Goal: Information Seeking & Learning: Learn about a topic

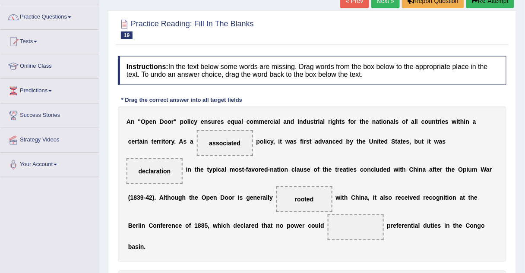
drag, startPoint x: 179, startPoint y: 261, endPoint x: 230, endPoint y: 210, distance: 72.3
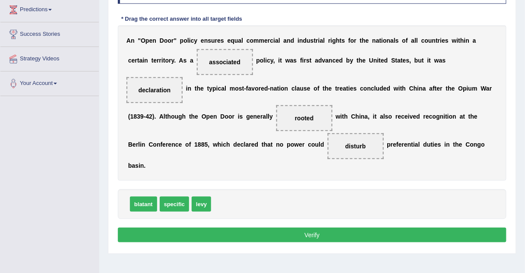
scroll to position [144, 0]
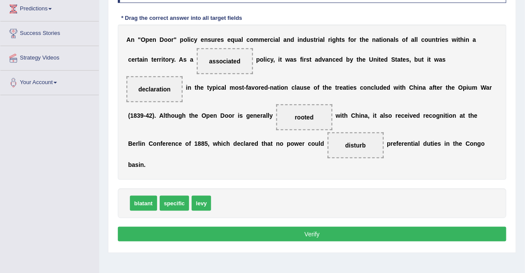
click at [232, 227] on button "Verify" at bounding box center [312, 234] width 388 height 15
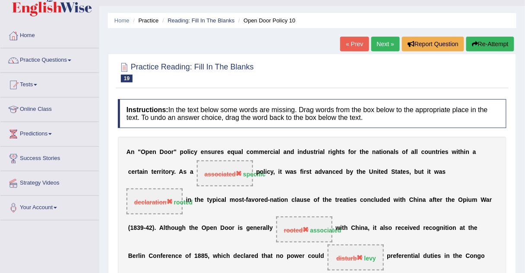
scroll to position [19, 0]
click at [381, 45] on link "Next »" at bounding box center [385, 44] width 28 height 15
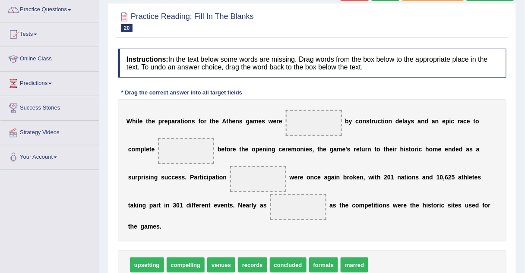
scroll to position [69, 0]
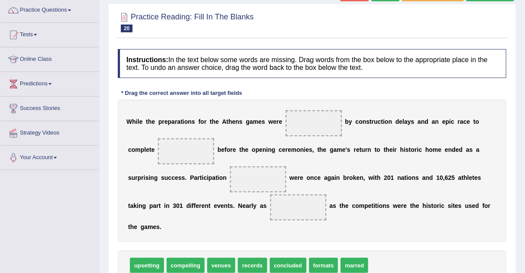
click at [270, 258] on span "concluded" at bounding box center [288, 265] width 37 height 15
drag, startPoint x: 269, startPoint y: 250, endPoint x: 293, endPoint y: 121, distance: 131.6
click at [211, 258] on span "venues" at bounding box center [221, 265] width 28 height 15
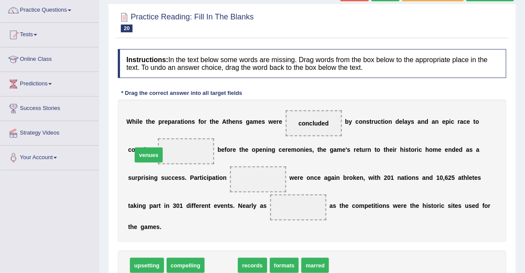
drag, startPoint x: 211, startPoint y: 254, endPoint x: 138, endPoint y: 143, distance: 132.1
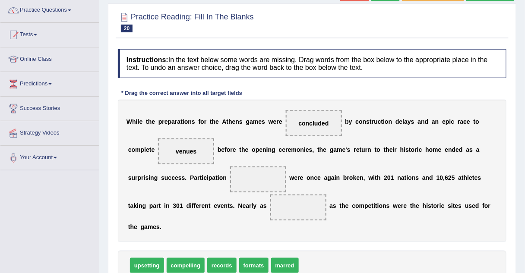
click at [271, 258] on span "marred" at bounding box center [285, 265] width 28 height 15
drag, startPoint x: 269, startPoint y: 258, endPoint x: 189, endPoint y: 179, distance: 111.9
click at [146, 258] on span "upsetting" at bounding box center [147, 265] width 34 height 15
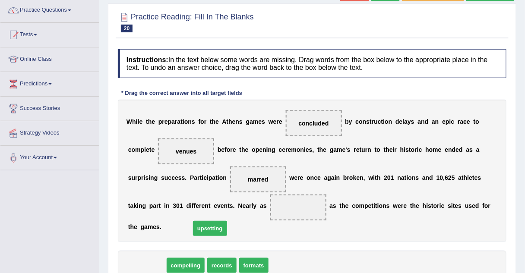
drag, startPoint x: 146, startPoint y: 255, endPoint x: 210, endPoint y: 217, distance: 74.1
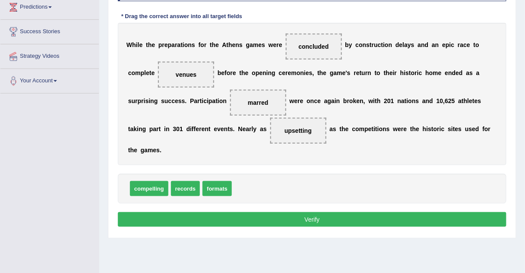
scroll to position [146, 0]
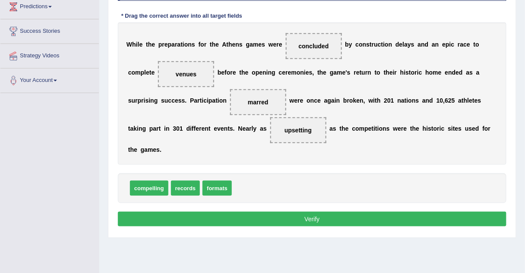
click at [211, 212] on button "Verify" at bounding box center [312, 219] width 388 height 15
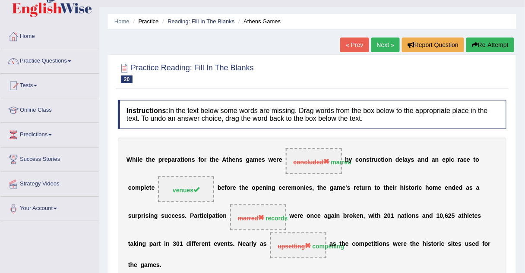
scroll to position [0, 0]
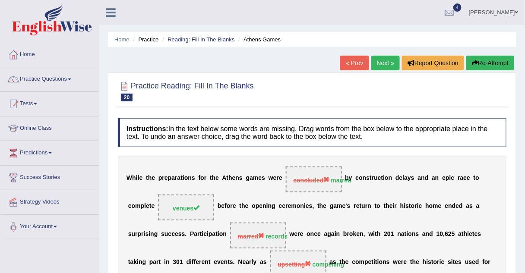
click at [390, 61] on link "Next »" at bounding box center [385, 63] width 28 height 15
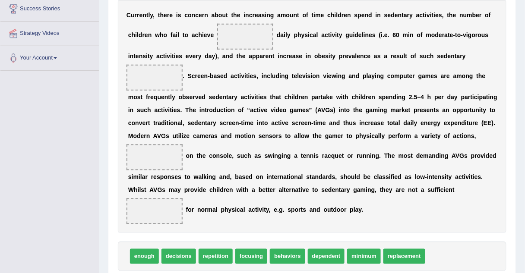
scroll to position [168, 0]
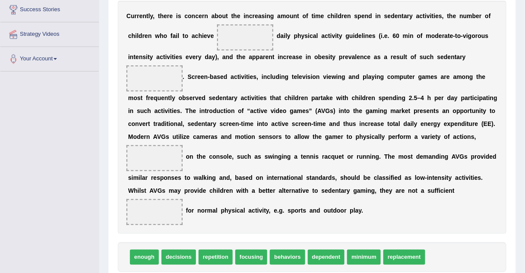
click at [145, 256] on span "enough" at bounding box center [144, 257] width 29 height 15
drag, startPoint x: 145, startPoint y: 256, endPoint x: 212, endPoint y: 38, distance: 227.4
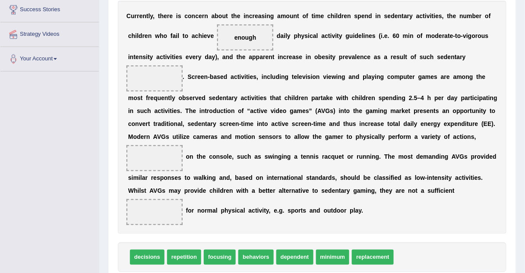
click at [316, 258] on span "minimum" at bounding box center [333, 257] width 34 height 15
drag, startPoint x: 312, startPoint y: 258, endPoint x: 370, endPoint y: 146, distance: 126.0
click at [316, 259] on span "replacement" at bounding box center [337, 257] width 42 height 15
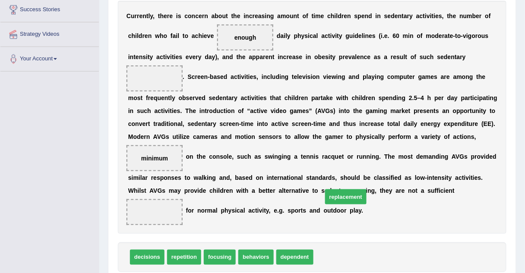
drag, startPoint x: 316, startPoint y: 259, endPoint x: 323, endPoint y: 198, distance: 60.8
click at [248, 259] on span "behaviors" at bounding box center [255, 257] width 35 height 15
click at [261, 261] on span "behaviors" at bounding box center [255, 257] width 35 height 15
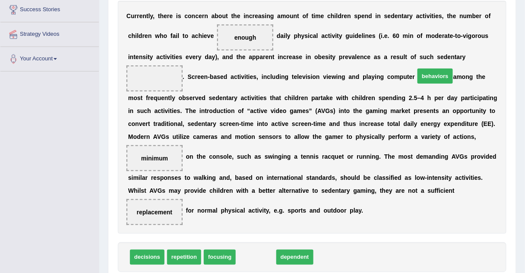
drag, startPoint x: 261, startPoint y: 261, endPoint x: 446, endPoint y: 73, distance: 264.1
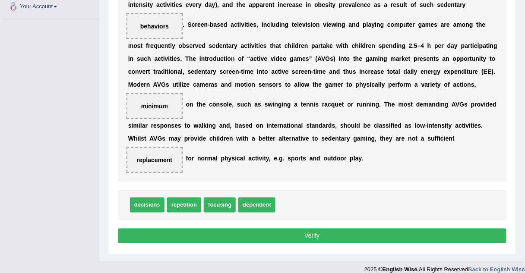
scroll to position [220, 0]
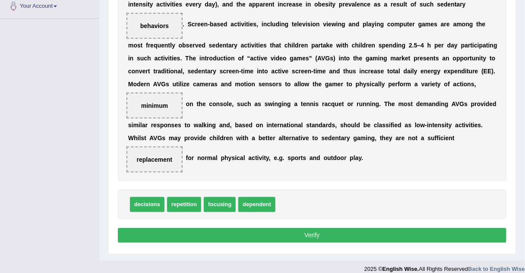
click at [334, 232] on button "Verify" at bounding box center [312, 235] width 388 height 15
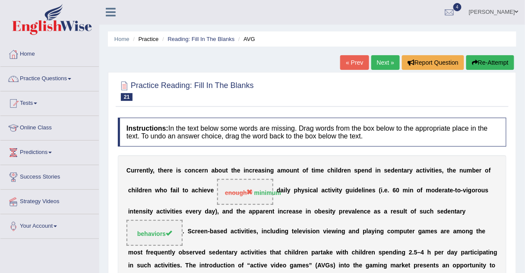
scroll to position [0, 0]
click at [384, 65] on link "Next »" at bounding box center [385, 63] width 28 height 15
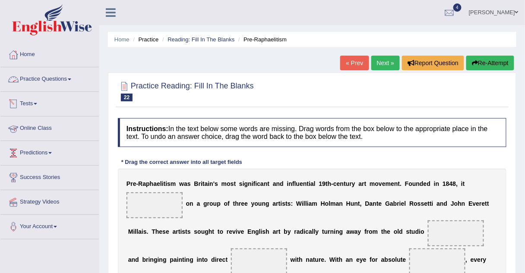
click at [29, 80] on link "Practice Questions" at bounding box center [49, 78] width 98 height 22
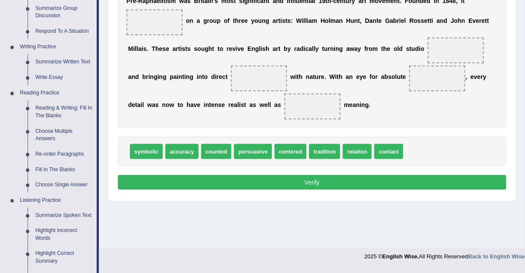
scroll to position [183, 0]
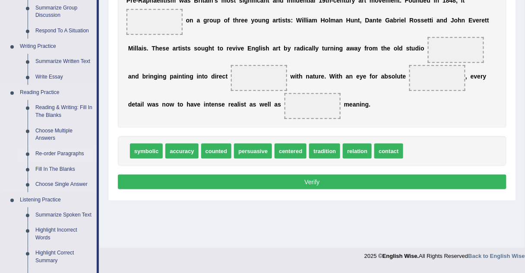
click at [46, 153] on link "Re-order Paragraphs" at bounding box center [63, 154] width 65 height 16
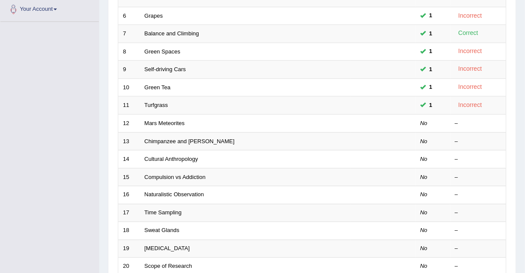
scroll to position [294, 0]
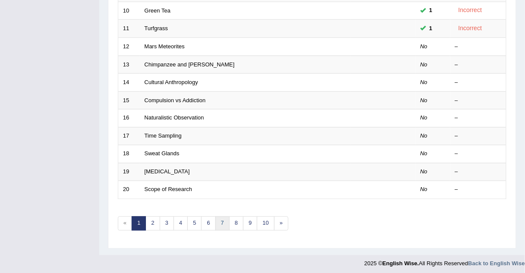
click at [220, 220] on link "7" at bounding box center [222, 224] width 14 height 14
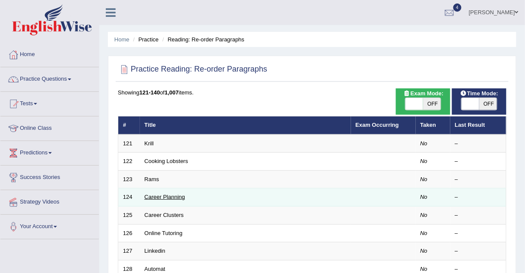
click at [177, 197] on link "Career Planning" at bounding box center [165, 197] width 41 height 6
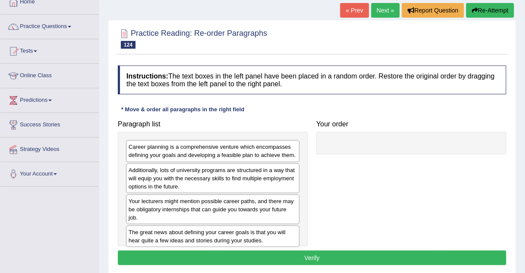
scroll to position [52, 0]
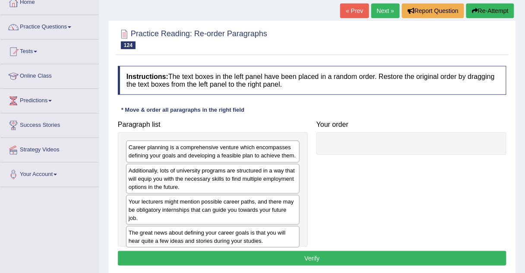
click at [163, 157] on div "Career planning is a comprehensive venture which encompasses defining your goal…" at bounding box center [212, 152] width 173 height 22
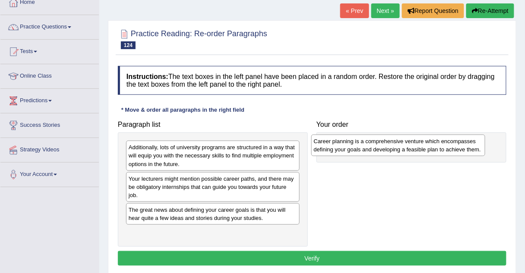
drag, startPoint x: 163, startPoint y: 157, endPoint x: 348, endPoint y: 151, distance: 185.2
click at [348, 151] on div "Career planning is a comprehensive venture which encompasses defining your goal…" at bounding box center [398, 146] width 174 height 22
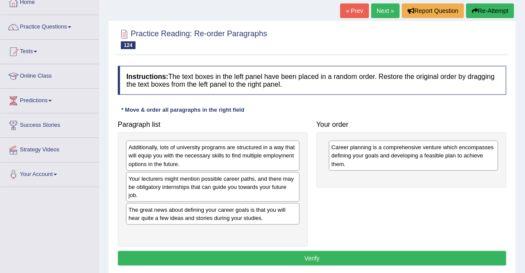
click at [217, 155] on div "Additionally, lots of university programs are structured in a way that will equ…" at bounding box center [212, 156] width 173 height 30
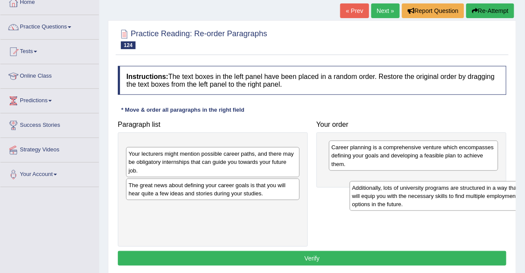
drag, startPoint x: 217, startPoint y: 155, endPoint x: 450, endPoint y: 195, distance: 236.2
click at [450, 195] on div "Additionally, lots of university programs are structured in a way that will equ…" at bounding box center [436, 196] width 174 height 30
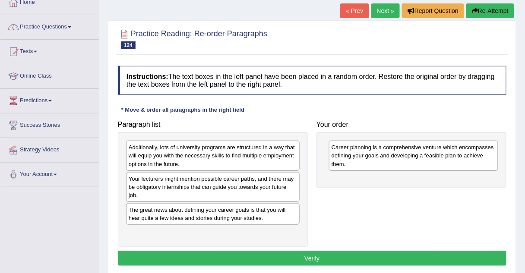
click at [243, 157] on div "Additionally, lots of university programs are structured in a way that will equ…" at bounding box center [212, 156] width 173 height 30
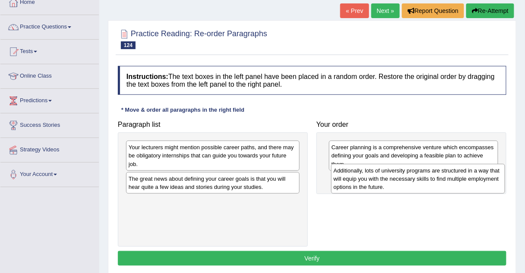
drag, startPoint x: 243, startPoint y: 157, endPoint x: 448, endPoint y: 181, distance: 206.3
click at [448, 181] on div "Additionally, lots of university programs are structured in a way that will equ…" at bounding box center [418, 179] width 174 height 30
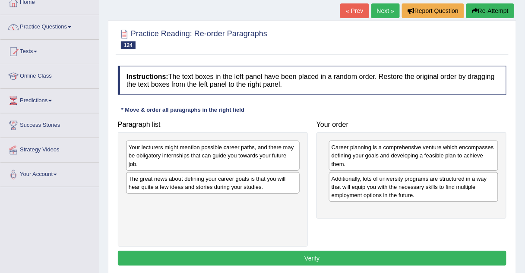
click at [223, 152] on div "Your lecturers might mention possible career paths, and there may be obligatory…" at bounding box center [212, 156] width 173 height 30
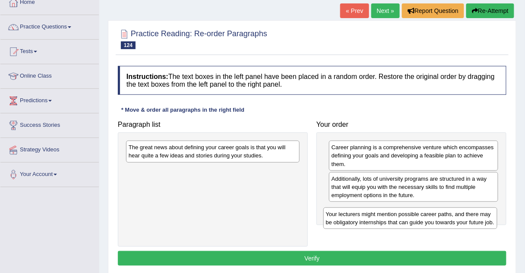
drag, startPoint x: 223, startPoint y: 152, endPoint x: 420, endPoint y: 218, distance: 208.0
click at [420, 218] on div "Your lecturers might mention possible career paths, and there may be obligatory…" at bounding box center [410, 218] width 174 height 22
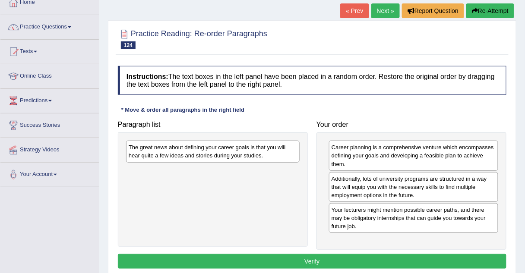
click at [273, 151] on div "The great news about defining your career goals is that you will hear quite a f…" at bounding box center [212, 152] width 173 height 22
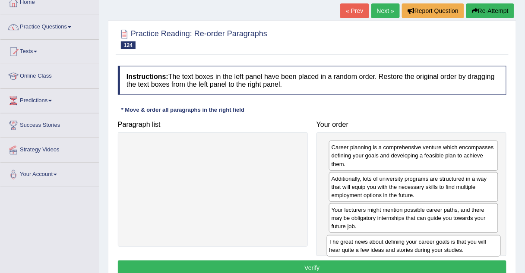
drag, startPoint x: 273, startPoint y: 151, endPoint x: 477, endPoint y: 243, distance: 223.2
click at [477, 243] on div "The great news about defining your career goals is that you will hear quite a f…" at bounding box center [414, 246] width 174 height 22
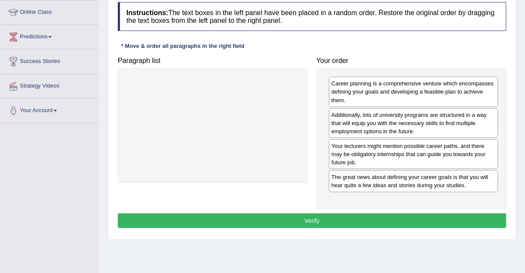
scroll to position [118, 0]
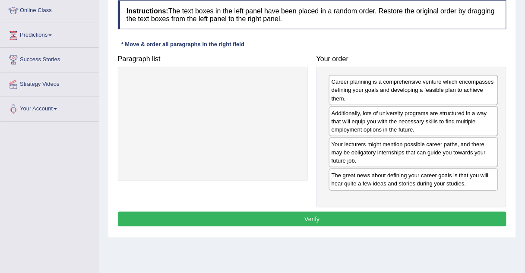
click at [340, 220] on button "Verify" at bounding box center [312, 219] width 388 height 15
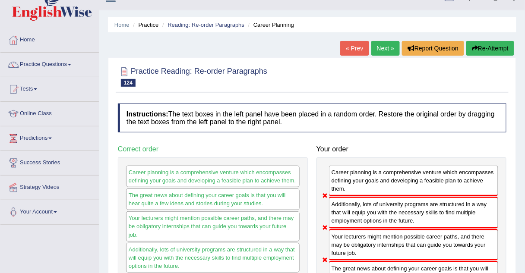
scroll to position [0, 0]
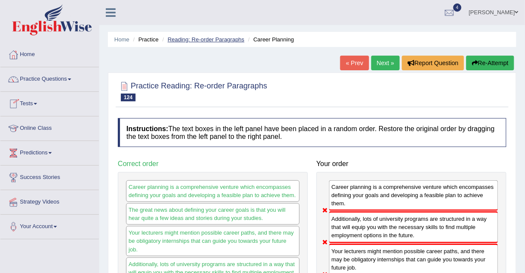
click at [208, 41] on link "Reading: Re-order Paragraphs" at bounding box center [205, 39] width 77 height 6
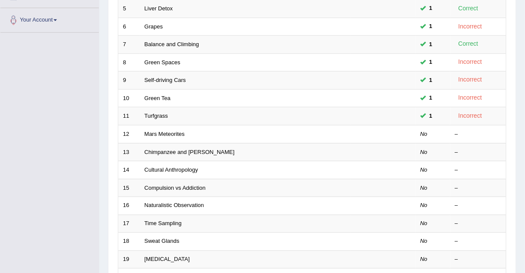
scroll to position [207, 0]
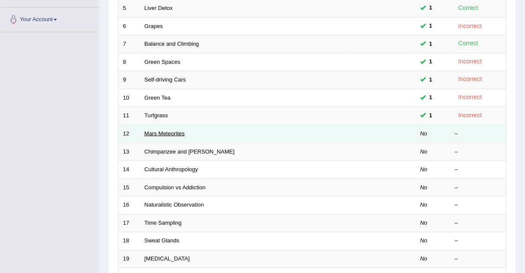
click at [174, 132] on link "Mars Meteorites" at bounding box center [165, 133] width 40 height 6
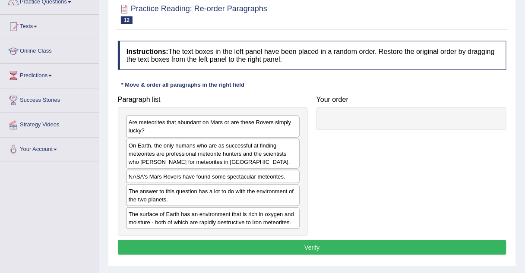
scroll to position [78, 0]
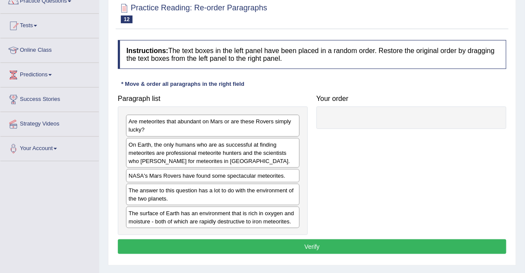
click at [162, 173] on div "NASA's Mars Rovers have found some spectacular meteorites." at bounding box center [212, 175] width 173 height 13
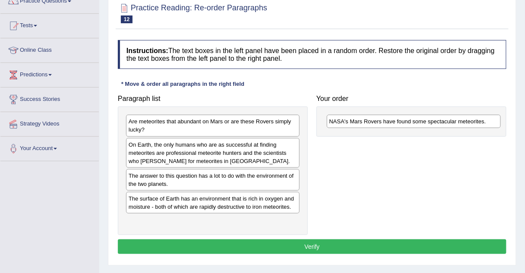
drag, startPoint x: 162, startPoint y: 173, endPoint x: 362, endPoint y: 119, distance: 207.7
click at [362, 119] on div "NASA's Mars Rovers have found some spectacular meteorites." at bounding box center [414, 121] width 174 height 13
click at [180, 122] on div "Are meteorites that abundant on Mars or are these Rovers simply lucky?" at bounding box center [212, 126] width 173 height 22
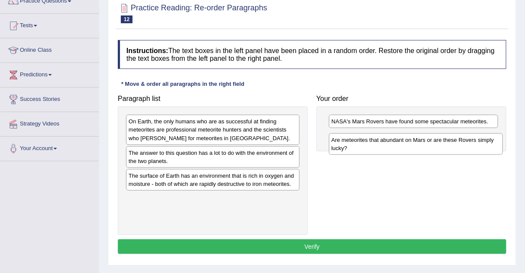
drag, startPoint x: 180, startPoint y: 122, endPoint x: 387, endPoint y: 140, distance: 207.8
click at [387, 140] on div "Are meteorites that abundant on Mars or are these Rovers simply lucky?" at bounding box center [416, 144] width 174 height 22
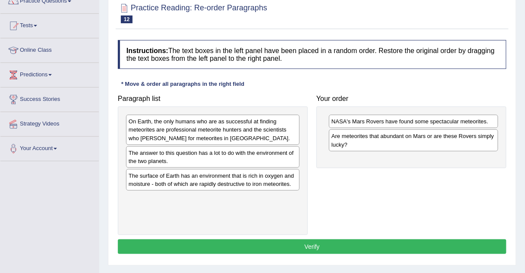
click at [188, 160] on div "The answer to this question has a lot to do with the environment of the two pla…" at bounding box center [212, 157] width 173 height 22
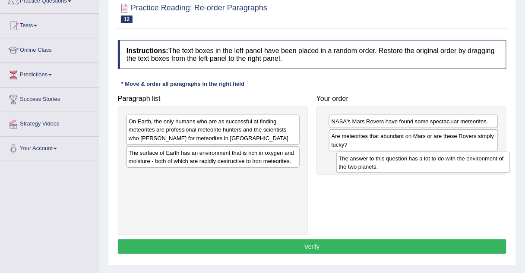
drag, startPoint x: 188, startPoint y: 160, endPoint x: 398, endPoint y: 167, distance: 210.2
click at [398, 167] on div "The answer to this question has a lot to do with the environment of the two pla…" at bounding box center [423, 163] width 174 height 22
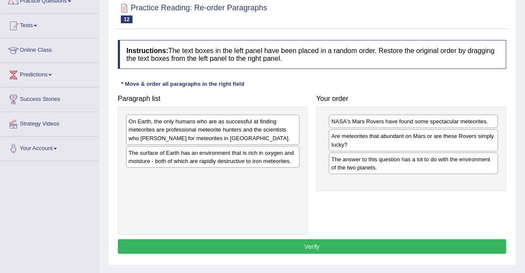
click at [254, 154] on div "The surface of Earth has an environment that is rich in oxygen and moisture - b…" at bounding box center [212, 157] width 173 height 22
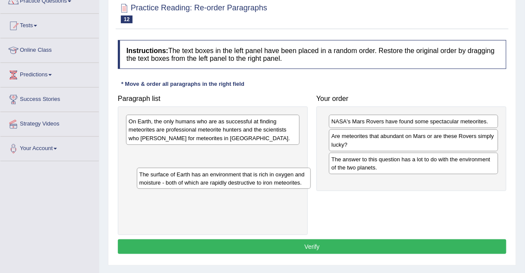
drag, startPoint x: 254, startPoint y: 154, endPoint x: 253, endPoint y: 171, distance: 17.7
click at [253, 171] on div "The surface of Earth has an environment that is rich in oxygen and moisture - b…" at bounding box center [224, 179] width 174 height 22
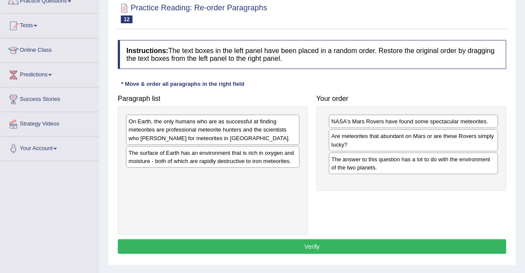
click at [245, 135] on div "On Earth, the only humans who are as successful at finding meteorites are profe…" at bounding box center [212, 130] width 173 height 30
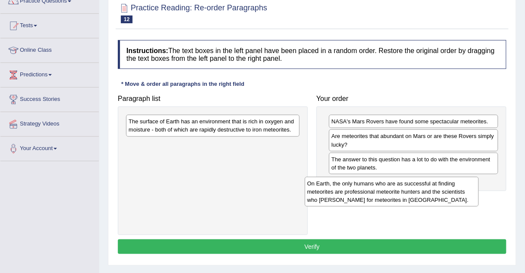
drag, startPoint x: 245, startPoint y: 135, endPoint x: 423, endPoint y: 197, distance: 189.1
click at [423, 197] on div "On Earth, the only humans who are as successful at finding meteorites are profe…" at bounding box center [392, 192] width 174 height 30
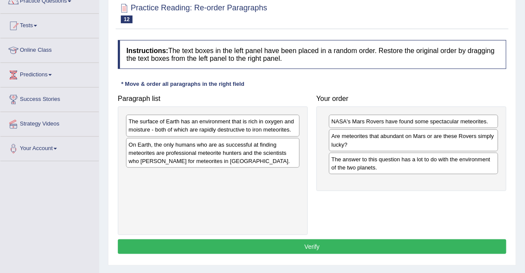
click at [248, 147] on div "On Earth, the only humans who are as successful at finding meteorites are profe…" at bounding box center [212, 153] width 173 height 30
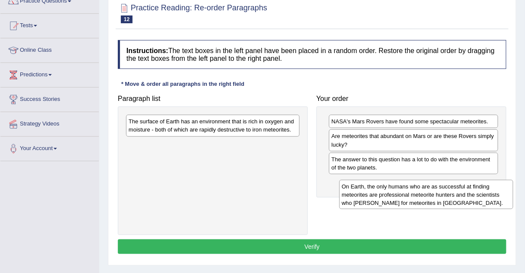
drag, startPoint x: 248, startPoint y: 147, endPoint x: 461, endPoint y: 189, distance: 217.2
click at [461, 189] on div "On Earth, the only humans who are as successful at finding meteorites are profe…" at bounding box center [426, 195] width 174 height 30
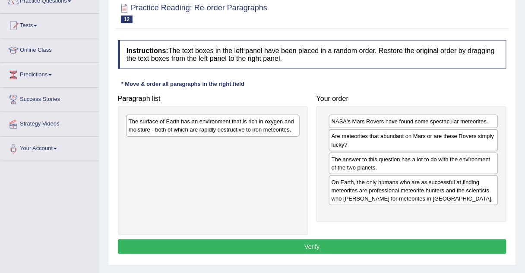
click at [235, 120] on div "The surface of Earth has an environment that is rich in oxygen and moisture - b…" at bounding box center [212, 126] width 173 height 22
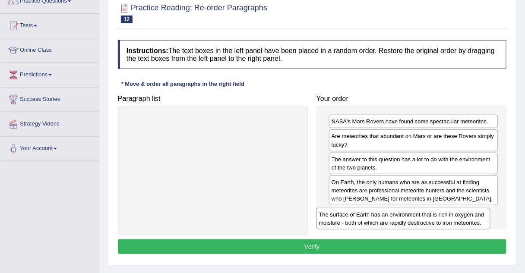
drag, startPoint x: 235, startPoint y: 120, endPoint x: 428, endPoint y: 211, distance: 213.2
click at [428, 211] on div "The surface of Earth has an environment that is rich in oxygen and moisture - b…" at bounding box center [403, 219] width 174 height 22
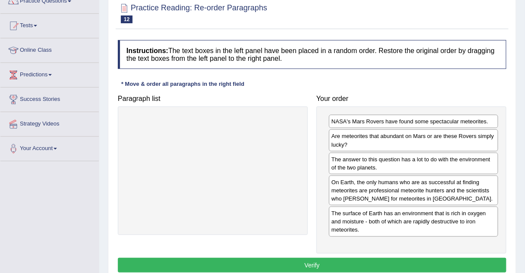
click at [314, 258] on button "Verify" at bounding box center [312, 265] width 388 height 15
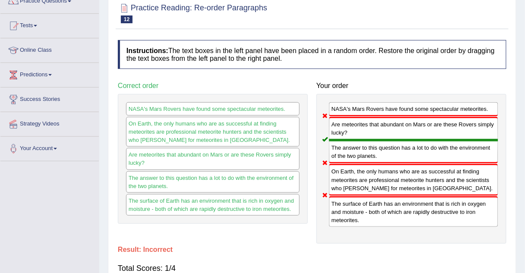
scroll to position [0, 0]
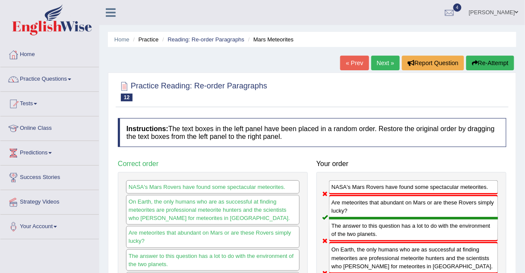
click at [387, 60] on link "Next »" at bounding box center [385, 63] width 28 height 15
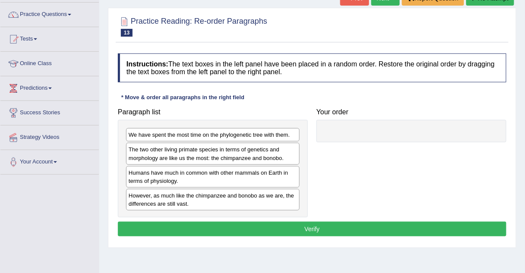
scroll to position [64, 0]
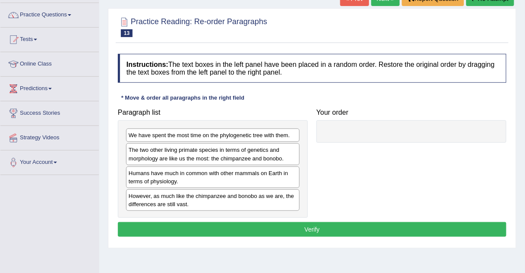
click at [208, 137] on div "We have spent the most time on the phylogenetic tree with them." at bounding box center [212, 135] width 173 height 13
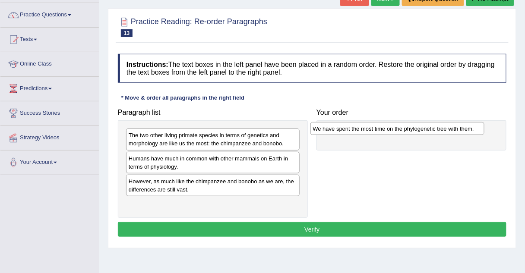
drag, startPoint x: 208, startPoint y: 137, endPoint x: 392, endPoint y: 131, distance: 184.3
click at [392, 131] on div "We have spent the most time on the phylogenetic tree with them." at bounding box center [397, 128] width 174 height 13
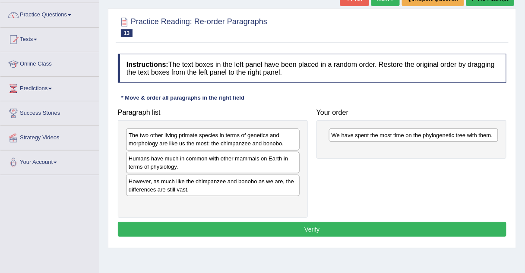
click at [277, 163] on div "Humans have much in common with other mammals on Earth in terms of physiology." at bounding box center [212, 163] width 173 height 22
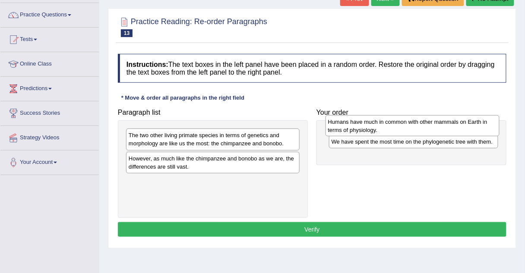
drag, startPoint x: 277, startPoint y: 163, endPoint x: 476, endPoint y: 127, distance: 202.6
click at [476, 127] on div "Humans have much in common with other mammals on Earth in terms of physiology." at bounding box center [412, 126] width 174 height 22
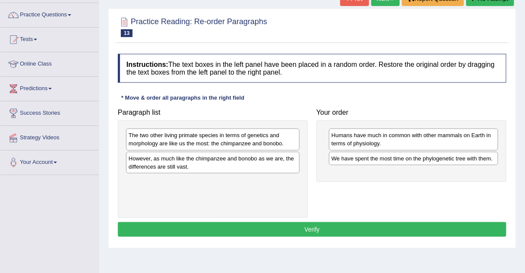
click at [246, 141] on div "The two other living primate species in terms of genetics and morphology are li…" at bounding box center [212, 140] width 173 height 22
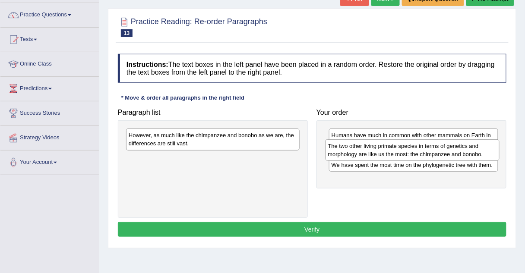
drag, startPoint x: 246, startPoint y: 141, endPoint x: 445, endPoint y: 150, distance: 199.5
click at [445, 150] on div "The two other living primate species in terms of genetics and morphology are li…" at bounding box center [412, 150] width 174 height 22
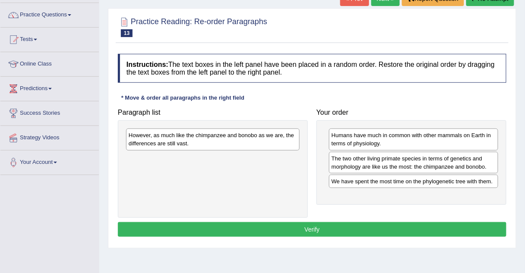
click at [294, 136] on div "However, as much like the chimpanzee and bonobo as we are, the differences are …" at bounding box center [212, 140] width 173 height 22
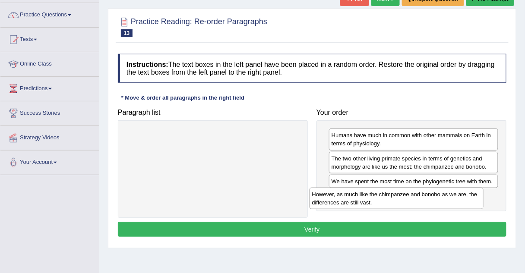
drag, startPoint x: 294, startPoint y: 136, endPoint x: 487, endPoint y: 195, distance: 201.5
click at [483, 195] on div "However, as much like the chimpanzee and bonobo as we are, the differences are …" at bounding box center [396, 199] width 174 height 22
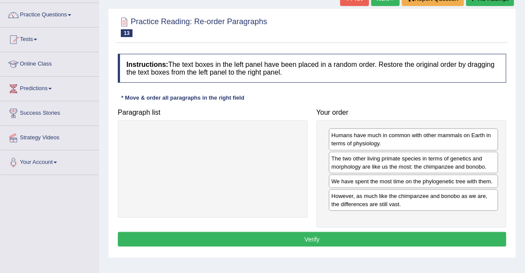
click at [346, 240] on button "Verify" at bounding box center [312, 239] width 388 height 15
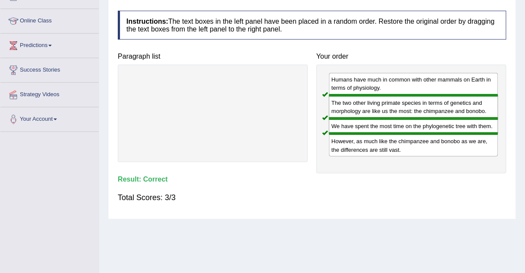
scroll to position [0, 0]
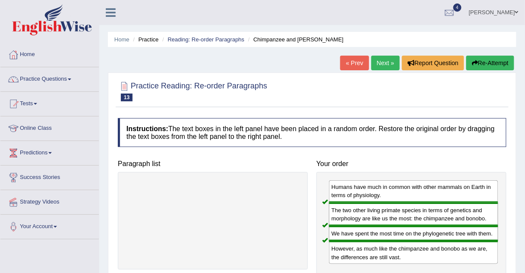
click at [380, 65] on link "Next »" at bounding box center [385, 63] width 28 height 15
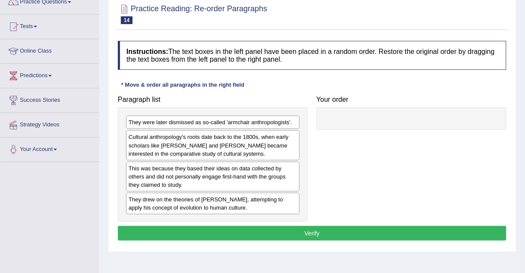
scroll to position [77, 0]
click at [175, 142] on div "Cultural anthropology's roots date back to the 1800s, when early scholars like …" at bounding box center [212, 145] width 173 height 30
click at [280, 142] on div "Cultural anthropology's roots date back to the 1800s, when early scholars like …" at bounding box center [212, 145] width 173 height 30
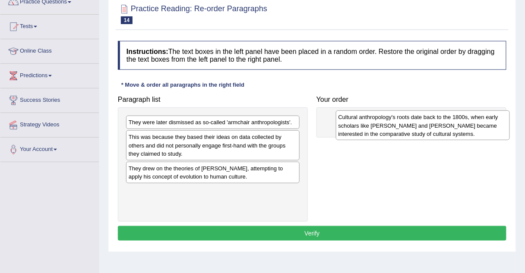
drag, startPoint x: 280, startPoint y: 141, endPoint x: 487, endPoint y: 122, distance: 208.0
click at [487, 122] on div "Cultural anthropology's roots date back to the 1800s, when early scholars like …" at bounding box center [423, 125] width 174 height 30
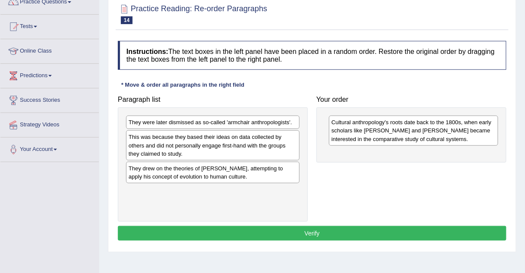
click at [204, 142] on div "This was because they based their ideas on data collected by others and did not…" at bounding box center [212, 145] width 173 height 30
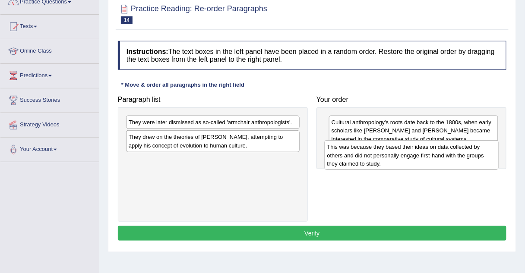
drag, startPoint x: 204, startPoint y: 142, endPoint x: 402, endPoint y: 151, distance: 197.7
click at [402, 151] on div "This was because they based their ideas on data collected by others and did not…" at bounding box center [411, 155] width 174 height 30
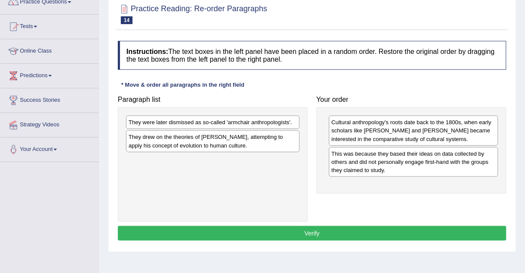
click at [206, 120] on div "They were later dismissed as so-called 'armchair anthropologists'." at bounding box center [212, 122] width 173 height 13
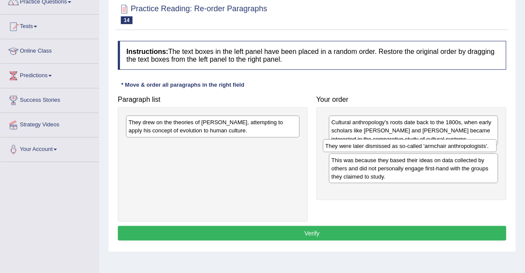
drag, startPoint x: 206, startPoint y: 120, endPoint x: 403, endPoint y: 143, distance: 198.5
click at [403, 143] on div "They were later dismissed as so-called 'armchair anthropologists'." at bounding box center [410, 145] width 174 height 13
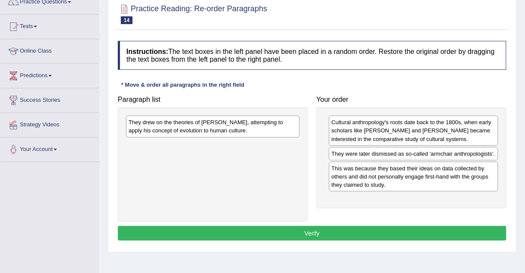
click at [215, 120] on div "They drew on the theories of [PERSON_NAME], attempting to apply his concept of …" at bounding box center [212, 127] width 173 height 22
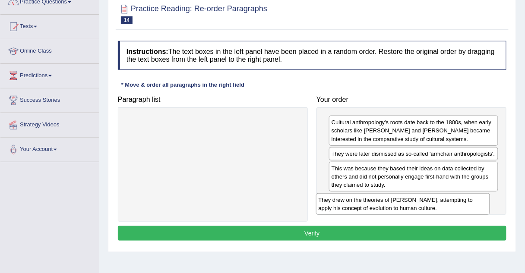
drag, startPoint x: 215, startPoint y: 120, endPoint x: 405, endPoint y: 196, distance: 204.4
click at [405, 196] on div "They drew on the theories of [PERSON_NAME], attempting to apply his concept of …" at bounding box center [403, 204] width 174 height 22
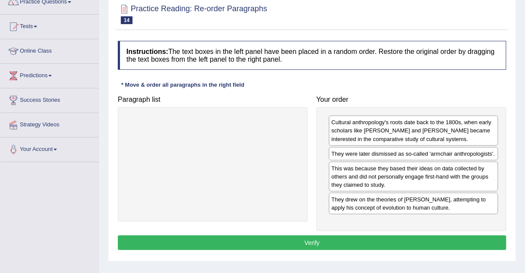
click at [314, 243] on button "Verify" at bounding box center [312, 243] width 388 height 15
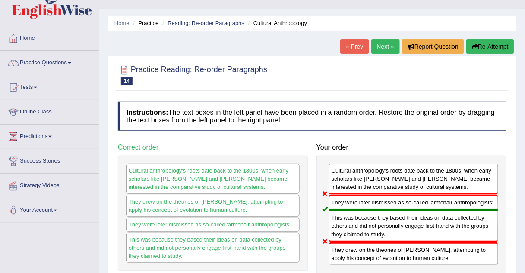
scroll to position [8, 0]
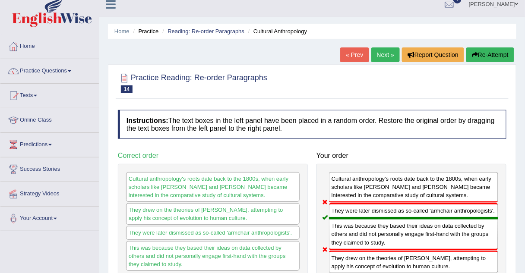
click at [387, 52] on link "Next »" at bounding box center [385, 54] width 28 height 15
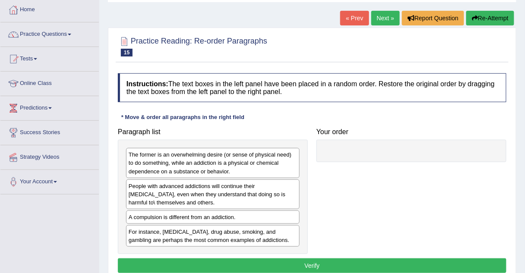
scroll to position [45, 0]
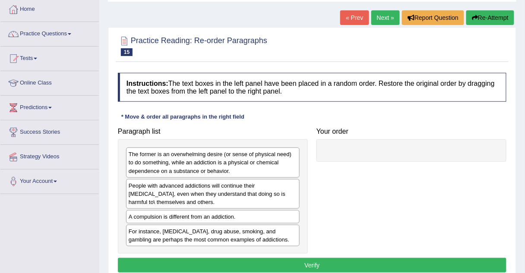
click at [242, 214] on div "A compulsion is different from an addiction." at bounding box center [212, 216] width 173 height 13
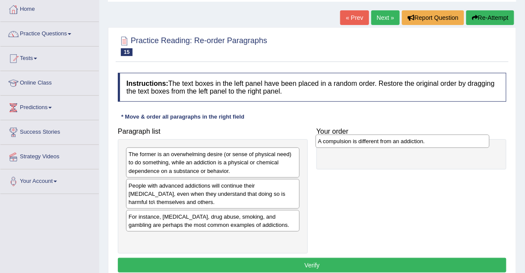
drag, startPoint x: 242, startPoint y: 214, endPoint x: 431, endPoint y: 140, distance: 203.5
click at [431, 140] on div "A compulsion is different from an addiction." at bounding box center [402, 141] width 174 height 13
click at [214, 160] on div "The former is an overwhelming desire (or sense of physical need) to do somethin…" at bounding box center [212, 163] width 173 height 30
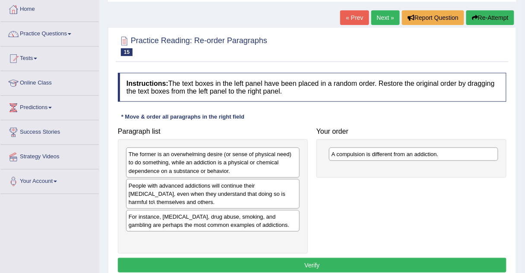
click at [214, 160] on div "The former is an overwhelming desire (or sense of physical need) to do somethin…" at bounding box center [212, 163] width 173 height 30
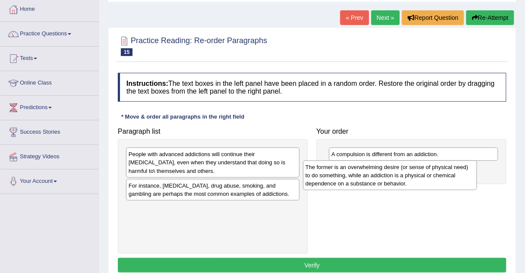
drag, startPoint x: 214, startPoint y: 160, endPoint x: 391, endPoint y: 174, distance: 177.4
click at [391, 174] on div "The former is an overwhelming desire (or sense of physical need) to do somethin…" at bounding box center [390, 175] width 174 height 30
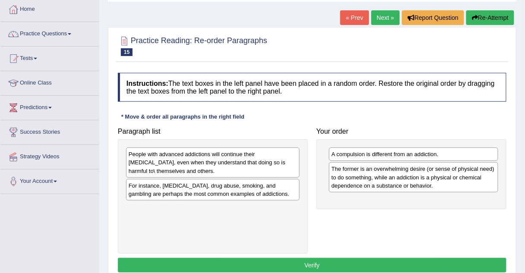
click at [241, 164] on div "People with advanced addictions will continue their addictive behavior, even wh…" at bounding box center [212, 163] width 173 height 30
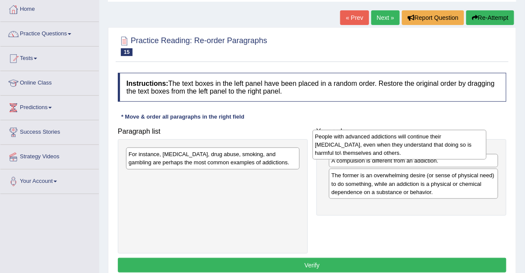
drag, startPoint x: 241, startPoint y: 164, endPoint x: 427, endPoint y: 147, distance: 187.1
click at [427, 147] on div "People with advanced addictions will continue their addictive behavior, even wh…" at bounding box center [399, 145] width 174 height 30
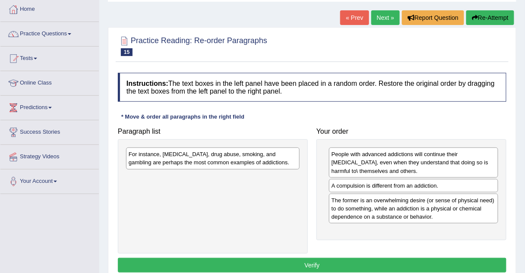
click at [349, 186] on div "A compulsion is different from an addiction." at bounding box center [413, 185] width 169 height 13
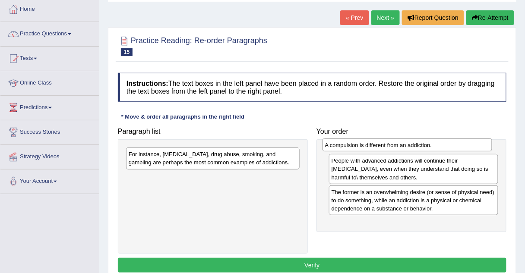
drag, startPoint x: 349, startPoint y: 186, endPoint x: 343, endPoint y: 147, distance: 40.2
click at [343, 147] on div "A compulsion is different from an addiction." at bounding box center [407, 144] width 170 height 13
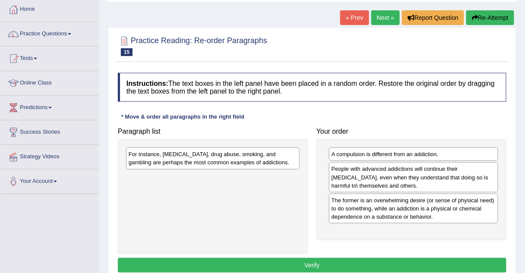
click at [206, 165] on div "For instance, alcoholism, drug abuse, smoking, and gambling are perhaps the mos…" at bounding box center [212, 159] width 173 height 22
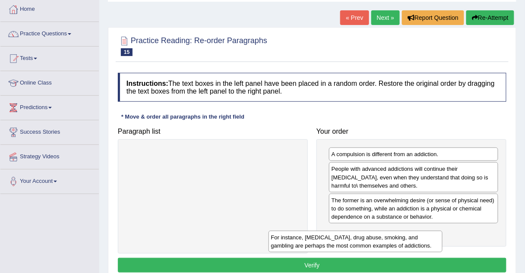
drag, startPoint x: 206, startPoint y: 165, endPoint x: 372, endPoint y: 236, distance: 180.3
click at [372, 236] on div "For instance, alcoholism, drug abuse, smoking, and gambling are perhaps the mos…" at bounding box center [355, 242] width 174 height 22
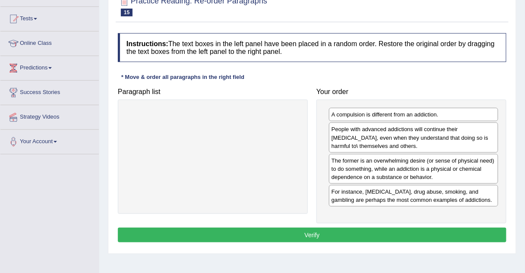
scroll to position [87, 0]
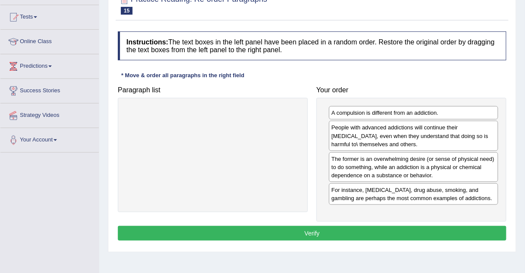
click at [272, 227] on button "Verify" at bounding box center [312, 233] width 388 height 15
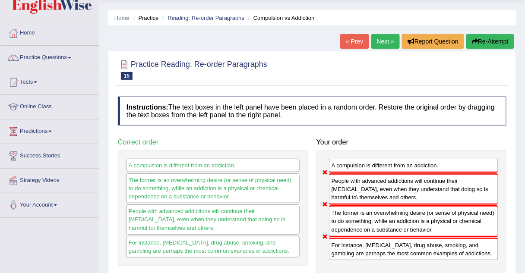
scroll to position [0, 0]
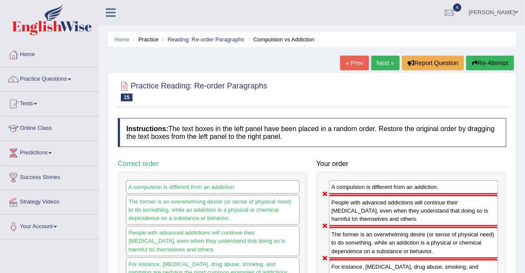
click at [379, 60] on link "Next »" at bounding box center [385, 63] width 28 height 15
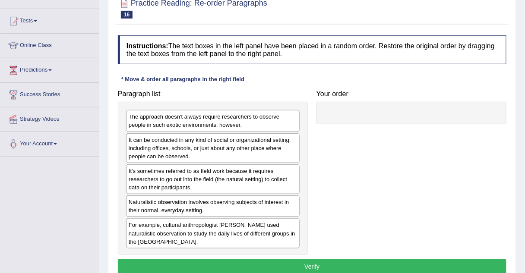
scroll to position [84, 0]
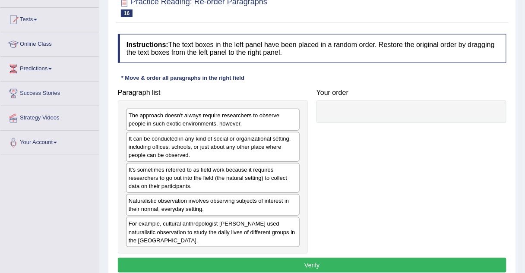
click at [192, 201] on div "Naturalistic observation involves observing subjects of interest in their norma…" at bounding box center [212, 205] width 173 height 22
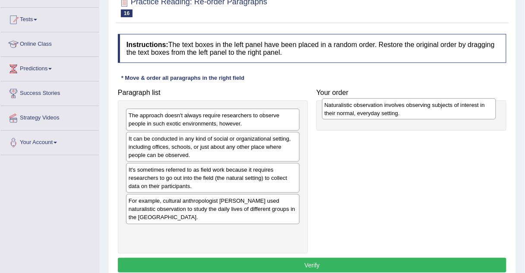
drag, startPoint x: 192, startPoint y: 201, endPoint x: 387, endPoint y: 105, distance: 217.8
click at [387, 105] on div "Naturalistic observation involves observing subjects of interest in their norma…" at bounding box center [409, 109] width 174 height 22
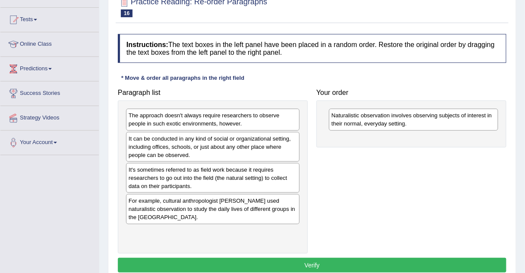
click at [163, 139] on div "It can be conducted in any kind of social or organizational setting, including …" at bounding box center [212, 147] width 173 height 30
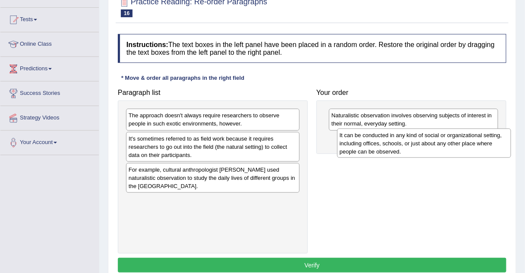
drag, startPoint x: 163, startPoint y: 139, endPoint x: 384, endPoint y: 135, distance: 220.9
click at [384, 135] on div "It can be conducted in any kind of social or organizational setting, including …" at bounding box center [424, 144] width 174 height 30
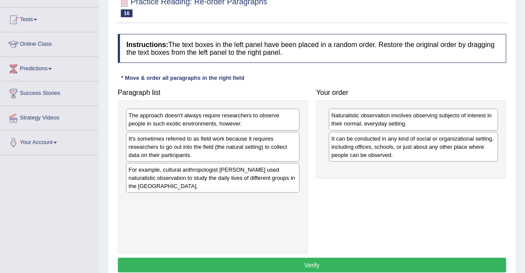
click at [240, 120] on div "The approach doesn't always require researchers to observe people in such exoti…" at bounding box center [212, 120] width 173 height 22
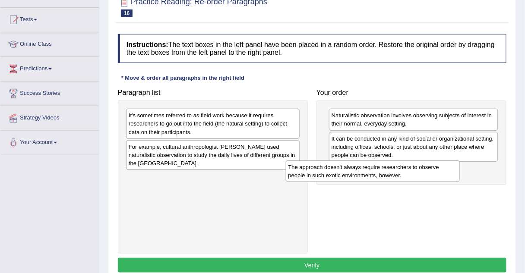
drag, startPoint x: 240, startPoint y: 120, endPoint x: 438, endPoint y: 171, distance: 204.0
click at [438, 171] on div "The approach doesn't always require researchers to observe people in such exoti…" at bounding box center [373, 171] width 174 height 22
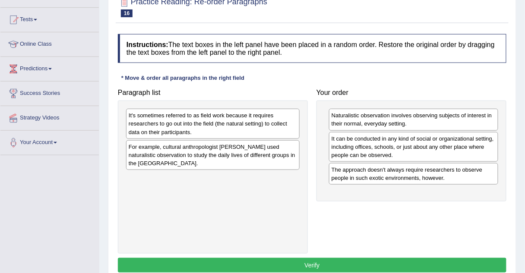
click at [220, 148] on div "For example, cultural anthropologist Margaret Mead used naturalistic observatio…" at bounding box center [212, 155] width 173 height 30
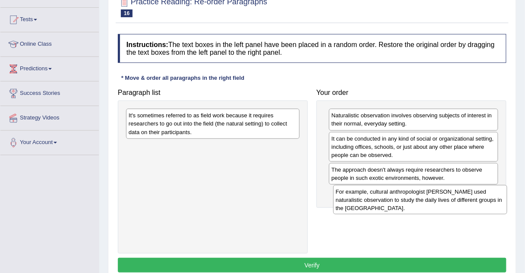
drag, startPoint x: 220, startPoint y: 147, endPoint x: 427, endPoint y: 193, distance: 212.0
click at [427, 193] on div "For example, cultural anthropologist Margaret Mead used naturalistic observatio…" at bounding box center [420, 200] width 174 height 30
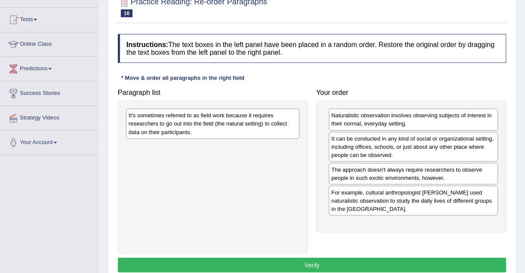
click at [169, 129] on div "It's sometimes referred to as field work because it requires researchers to go …" at bounding box center [212, 124] width 173 height 30
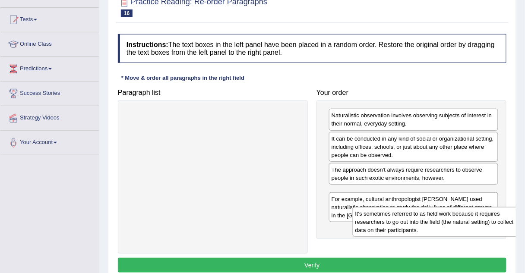
drag, startPoint x: 169, startPoint y: 129, endPoint x: 401, endPoint y: 225, distance: 251.4
click at [401, 225] on div "It's sometimes referred to as field work because it requires researchers to go …" at bounding box center [439, 222] width 174 height 30
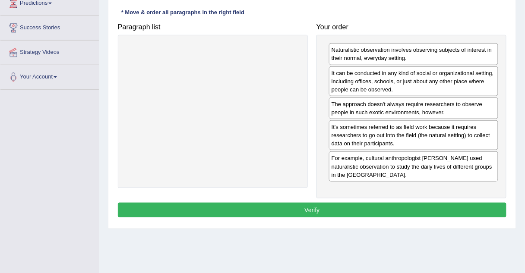
scroll to position [150, 0]
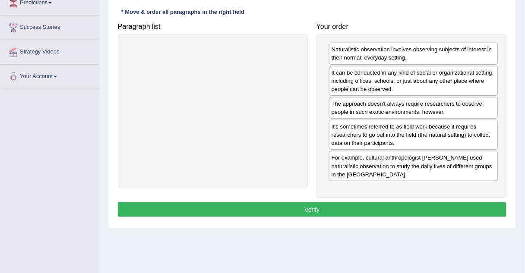
click at [395, 210] on button "Verify" at bounding box center [312, 209] width 388 height 15
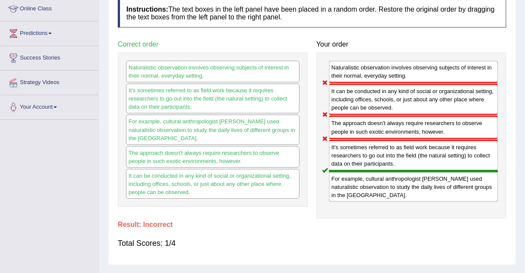
scroll to position [58, 0]
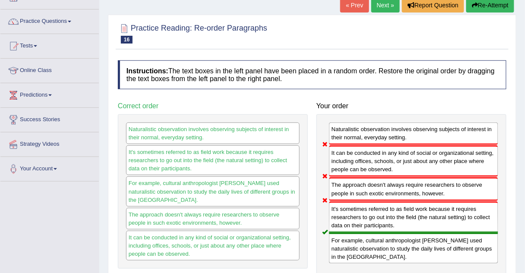
click at [377, 3] on link "Next »" at bounding box center [385, 5] width 28 height 15
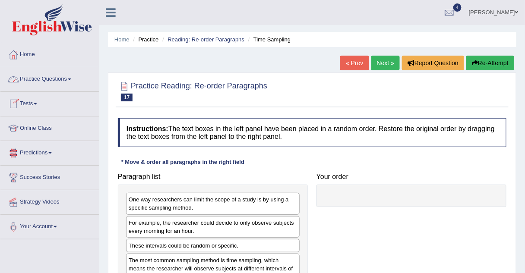
click at [31, 104] on link "Tests" at bounding box center [49, 103] width 98 height 22
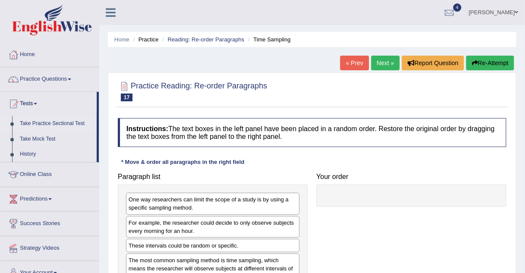
click at [44, 122] on link "Take Practice Sectional Test" at bounding box center [56, 124] width 81 height 16
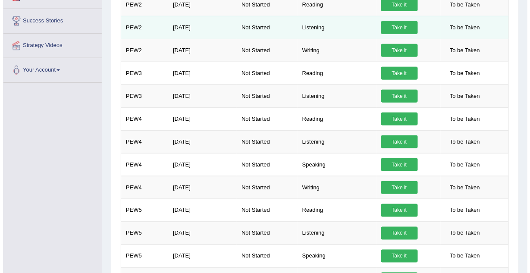
scroll to position [203, 0]
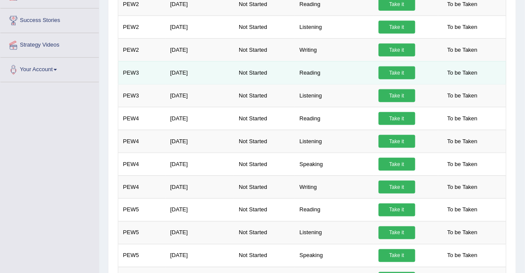
click at [397, 69] on link "Take it" at bounding box center [396, 72] width 37 height 13
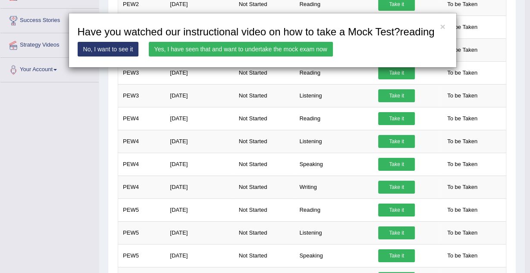
click at [312, 48] on link "Yes, I have seen that and want to undertake the mock exam now" at bounding box center [241, 49] width 184 height 15
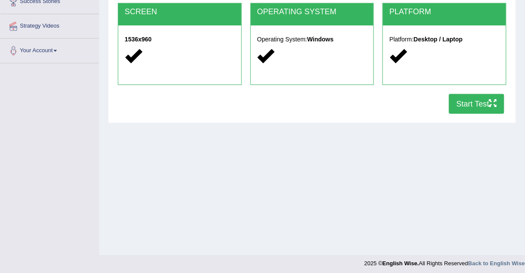
scroll to position [180, 0]
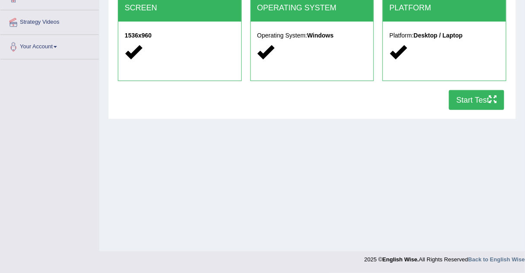
click at [457, 100] on button "Start Test" at bounding box center [476, 100] width 55 height 20
